Goal: Navigation & Orientation: Find specific page/section

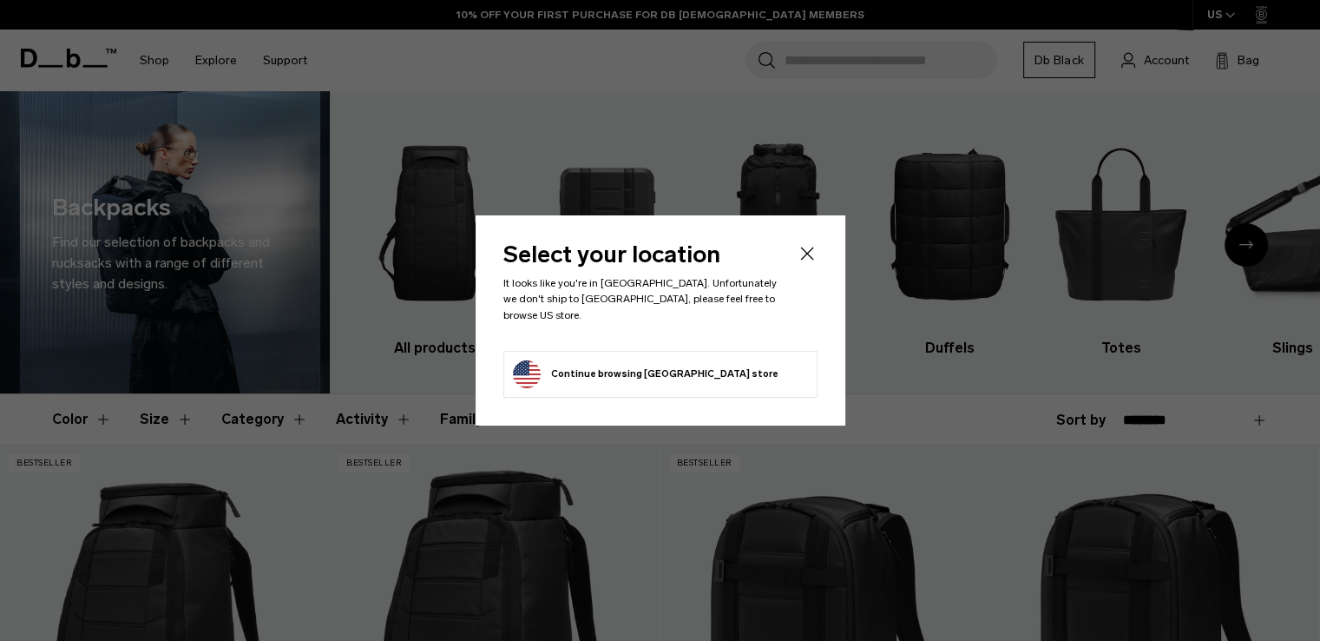
click at [816, 260] on icon "Close" at bounding box center [807, 253] width 21 height 21
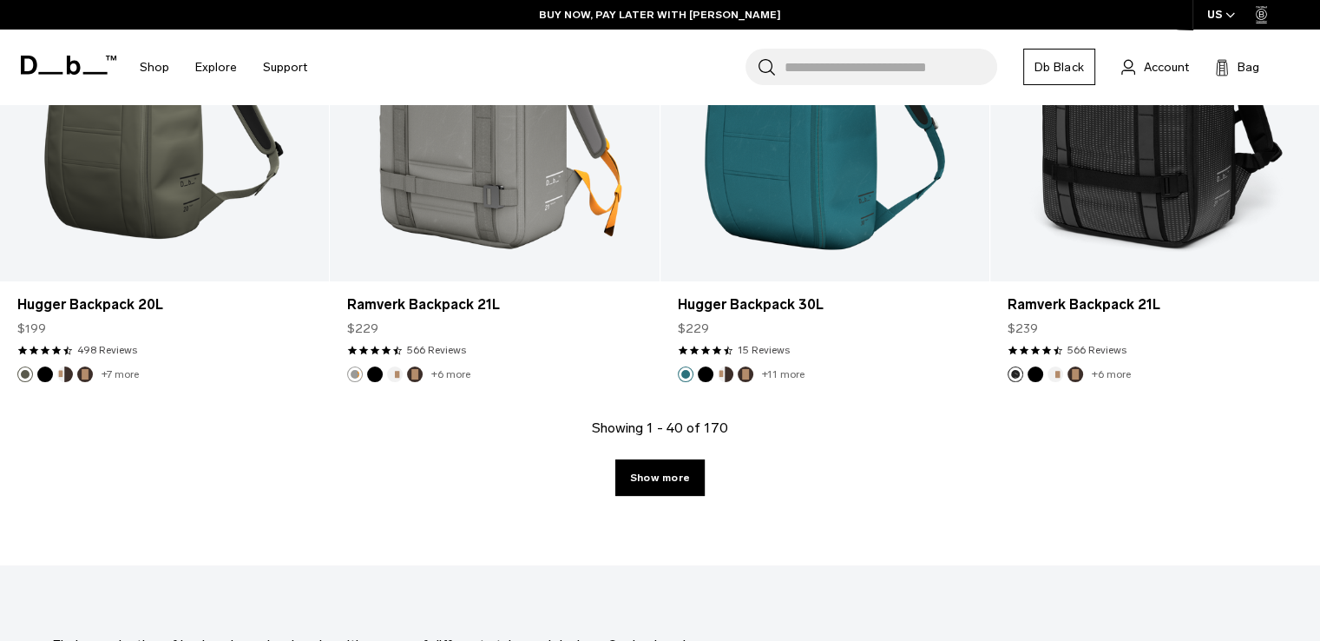
scroll to position [4861, 0]
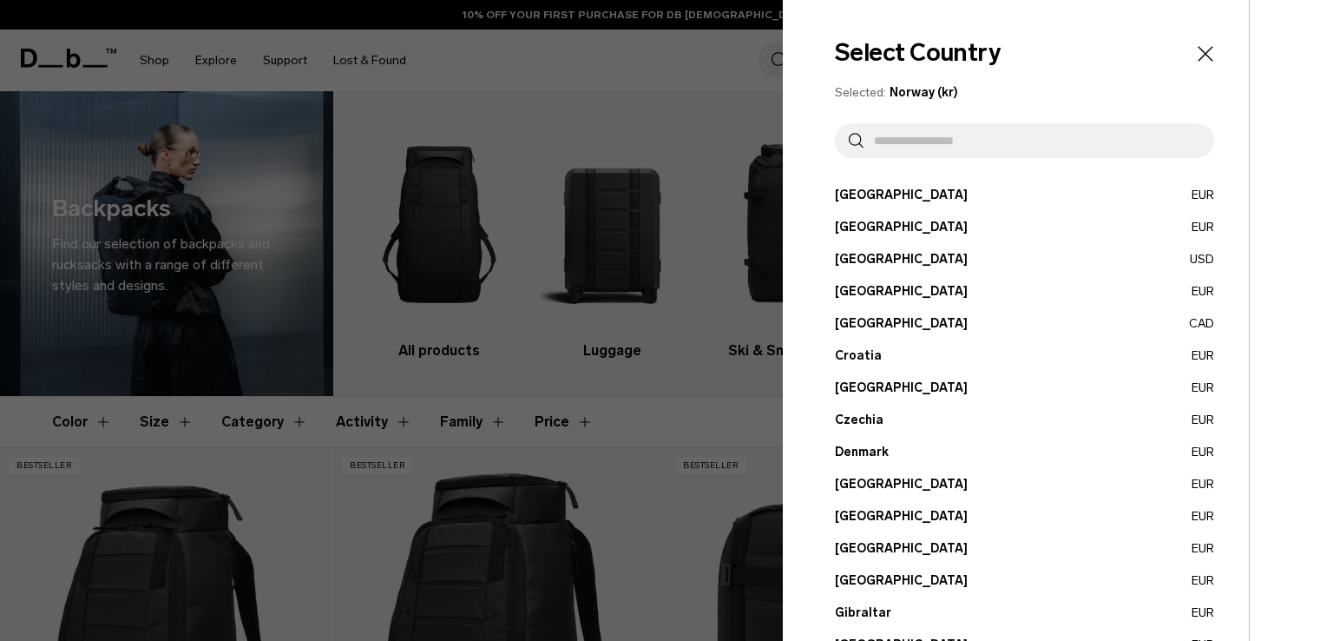
click at [976, 141] on input "text" at bounding box center [1032, 140] width 337 height 35
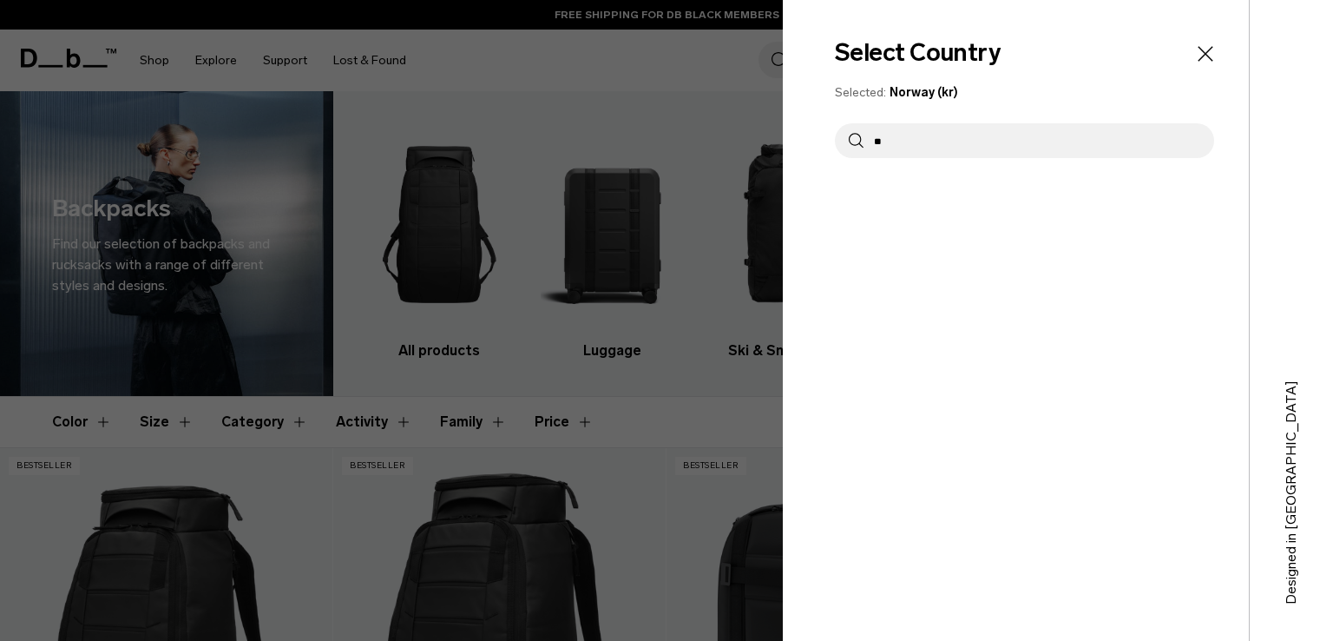
type input "*"
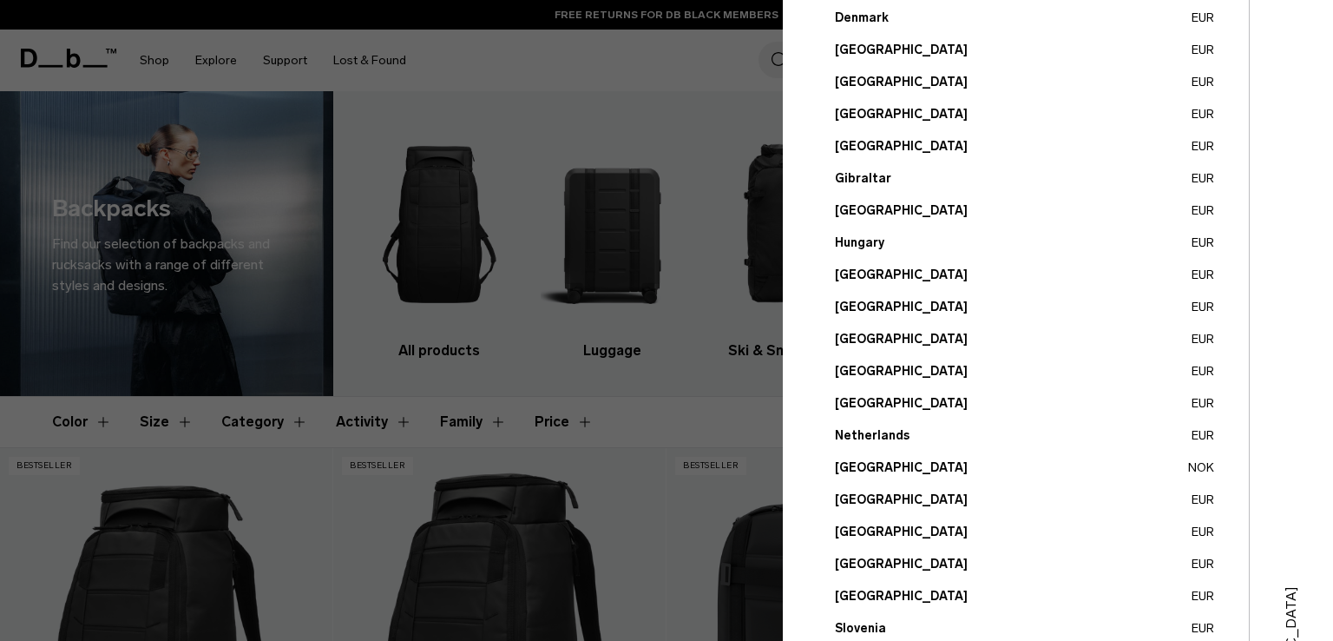
scroll to position [640, 0]
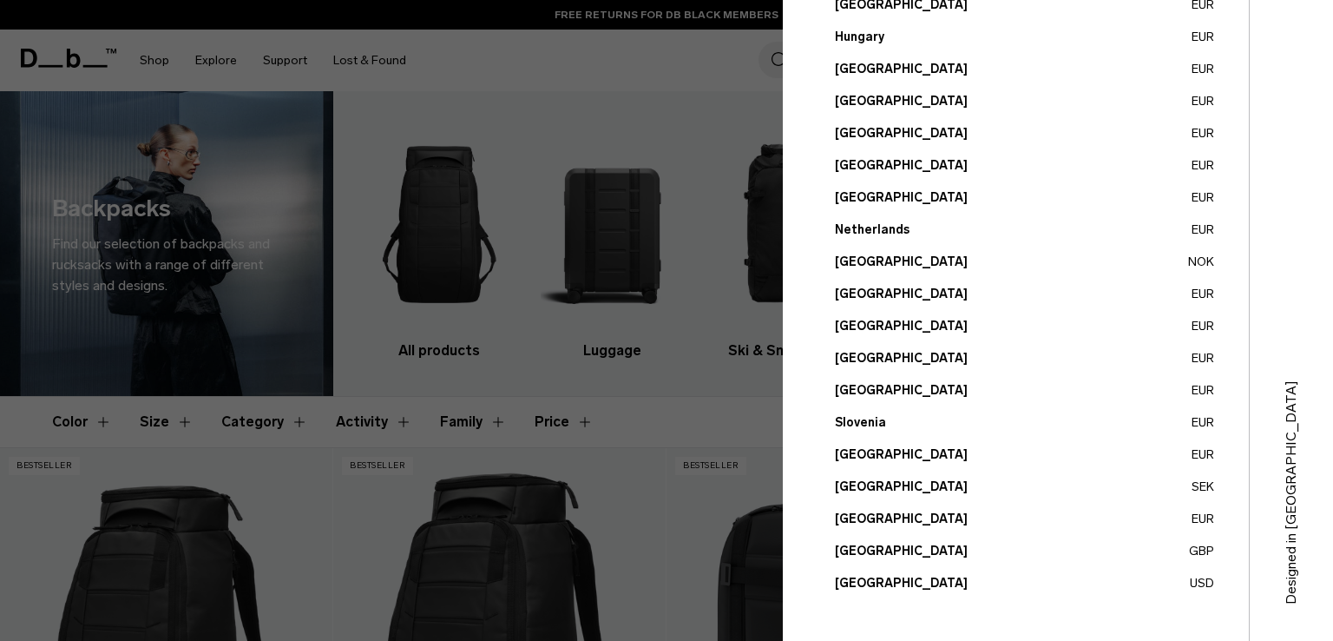
click at [897, 582] on button "United States USD" at bounding box center [1024, 583] width 379 height 18
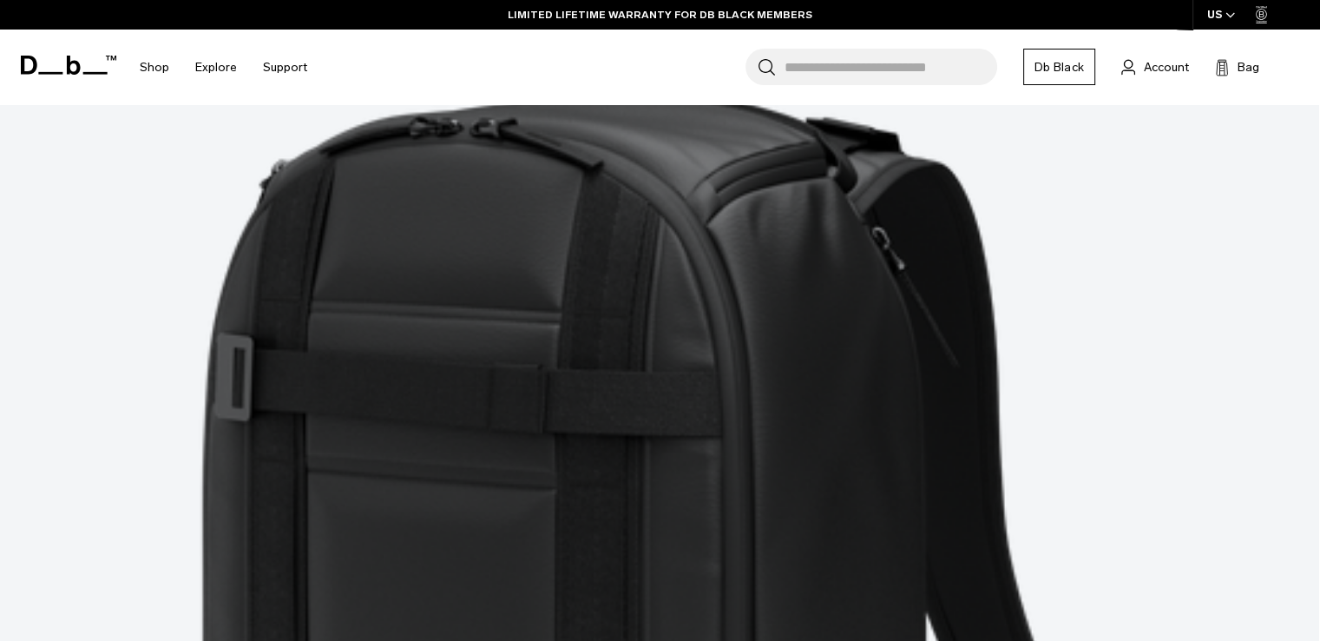
scroll to position [5209, 0]
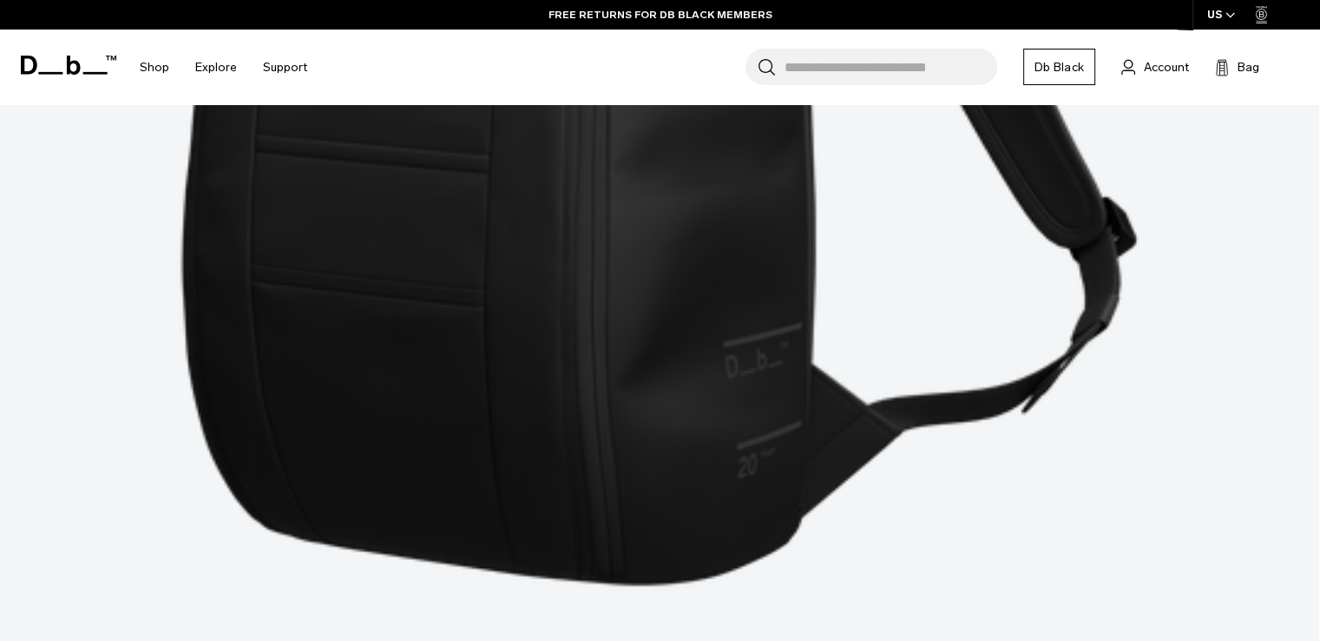
scroll to position [9179, 0]
